Goal: Task Accomplishment & Management: Manage account settings

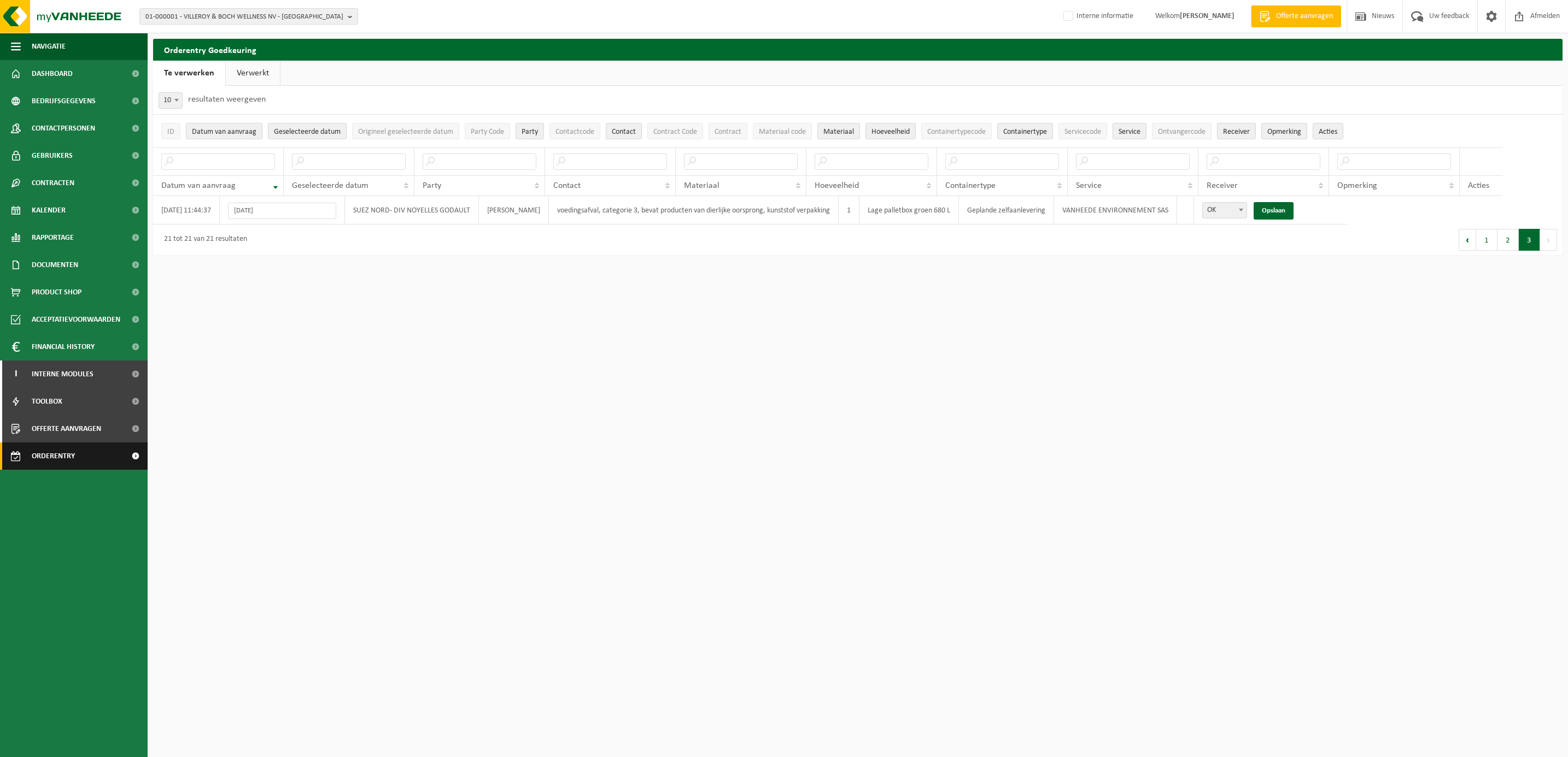
click at [51, 454] on span "Orderentry Goedkeuring" at bounding box center [77, 456] width 92 height 27
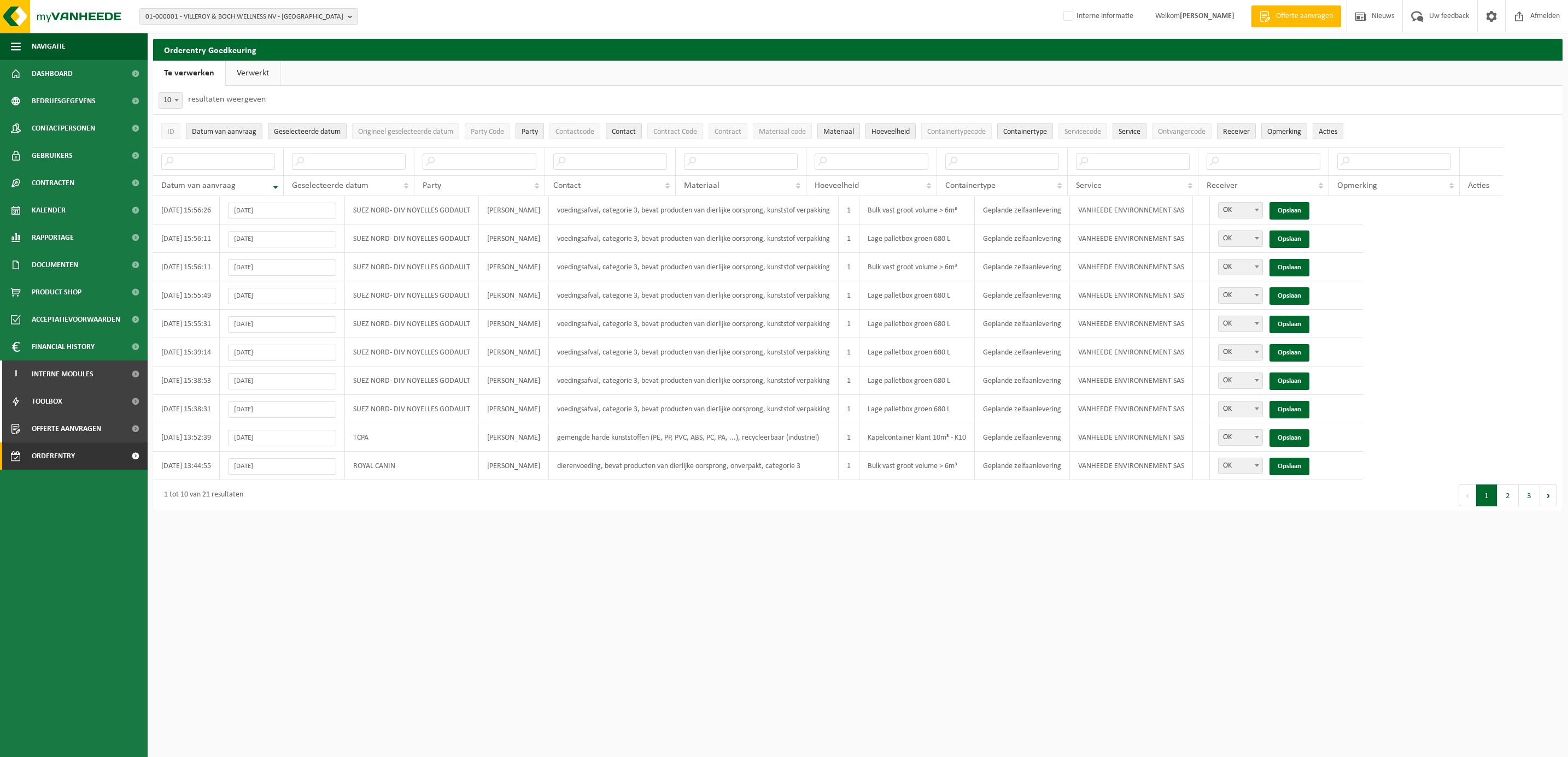
click at [166, 97] on span "10" at bounding box center [170, 100] width 23 height 15
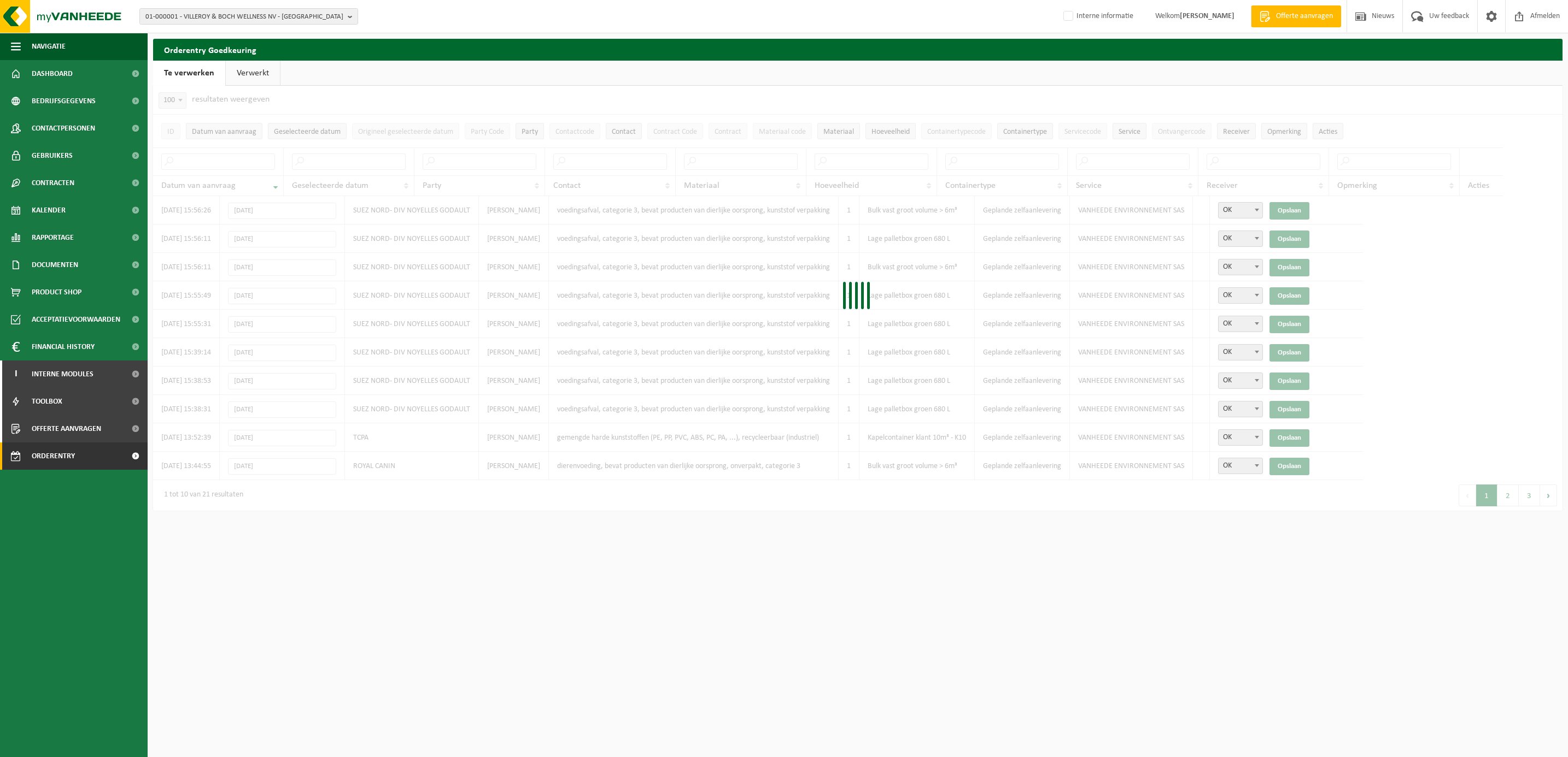
select select "100"
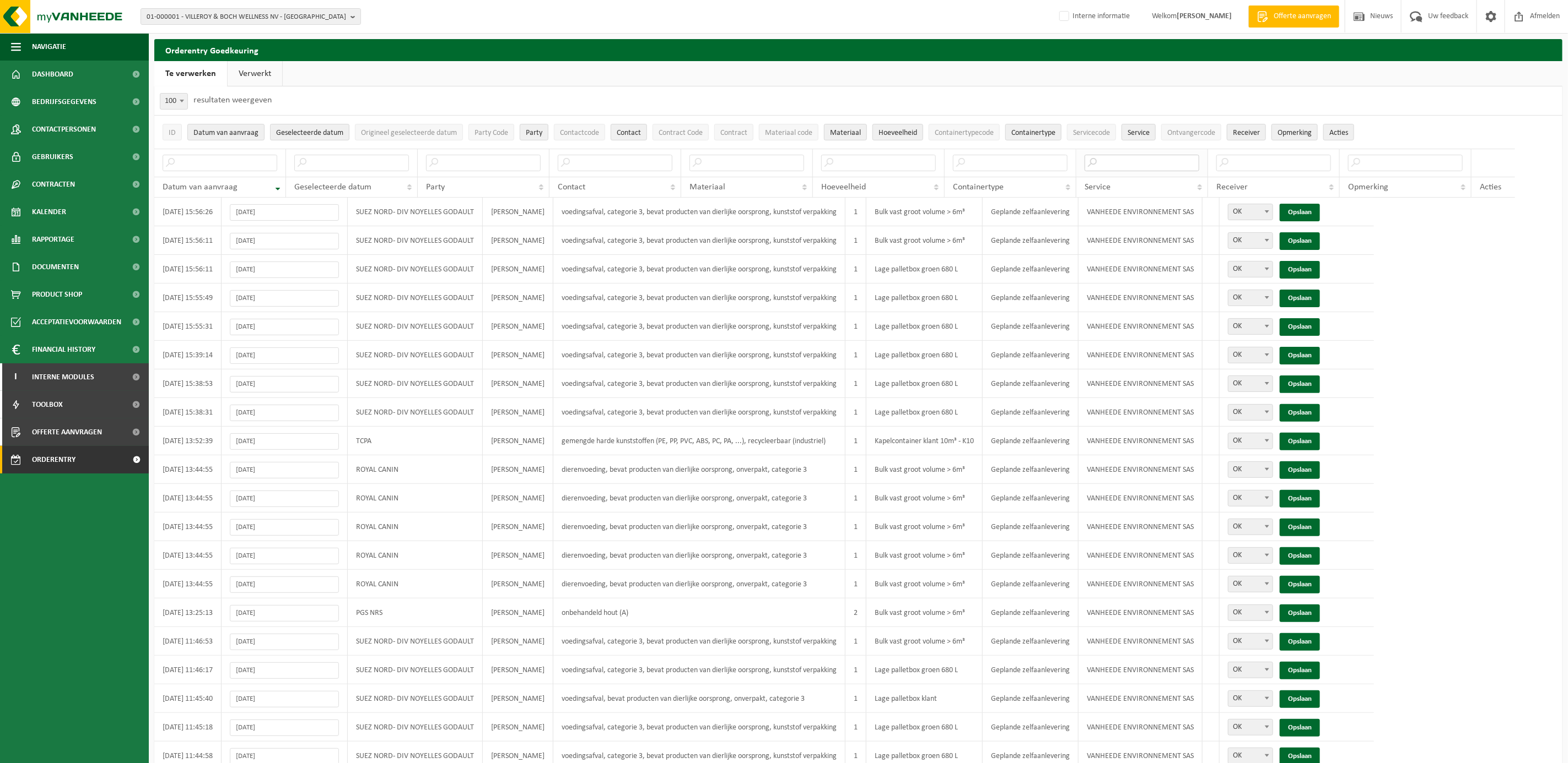
click at [1084, 160] on input "text" at bounding box center [1141, 163] width 115 height 16
click at [1216, 165] on input "text" at bounding box center [1274, 163] width 115 height 16
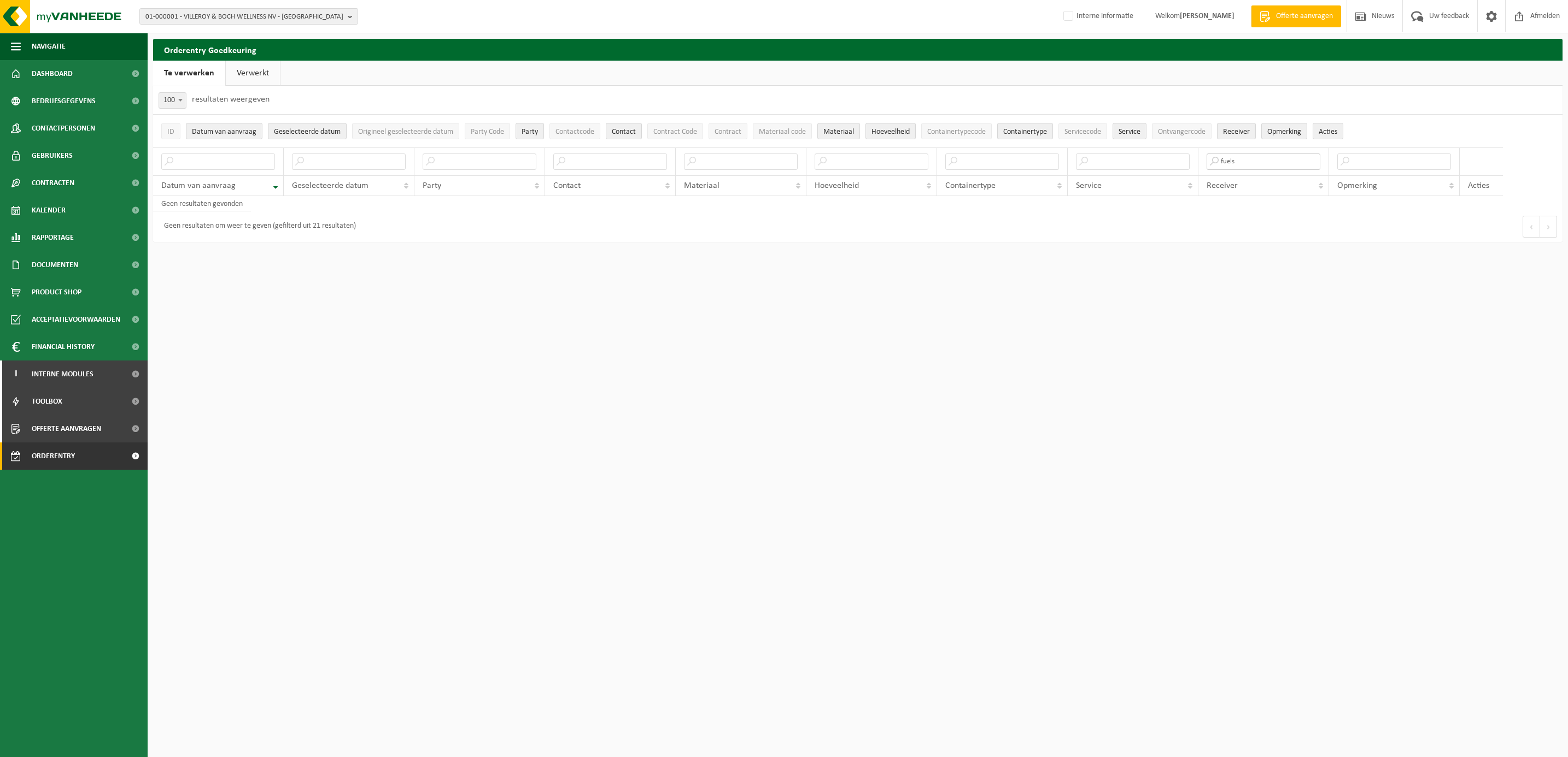
type input "fuels"
click at [250, 71] on link "Verwerkt" at bounding box center [252, 73] width 54 height 25
